Goal: Information Seeking & Learning: Compare options

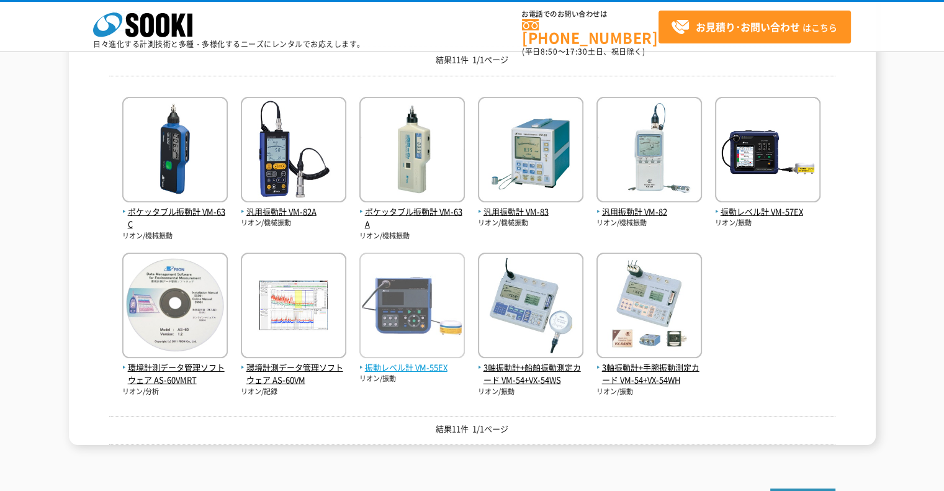
click at [412, 366] on span "振動レベル計 VM-55EX" at bounding box center [413, 367] width 106 height 13
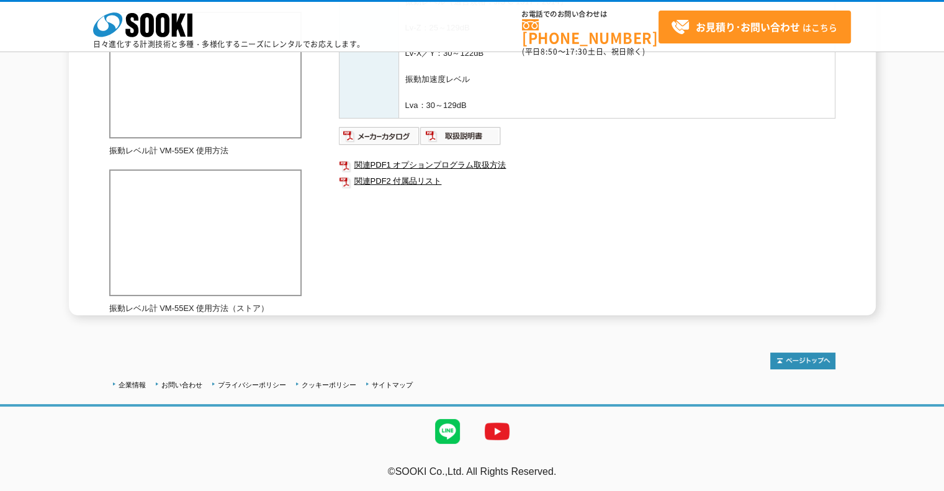
scroll to position [280, 0]
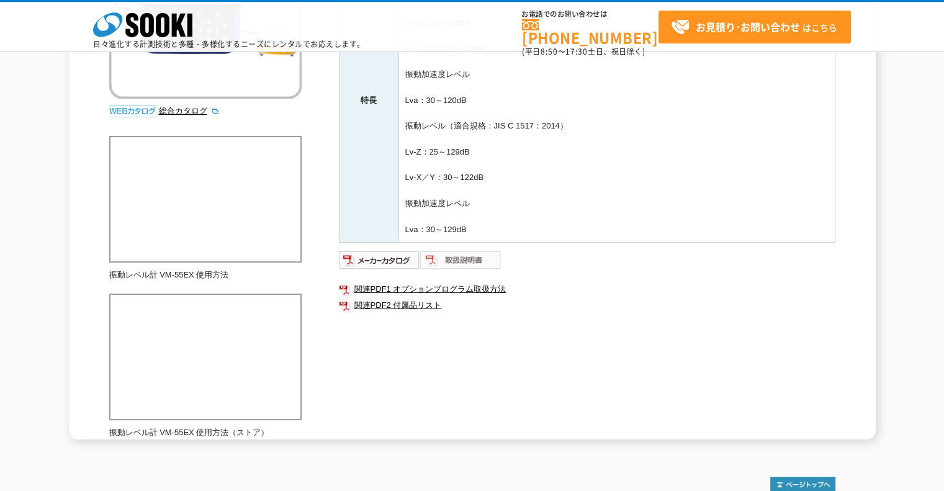
click at [465, 258] on img at bounding box center [460, 260] width 81 height 20
click at [372, 258] on img at bounding box center [379, 260] width 81 height 20
